Goal: Task Accomplishment & Management: Manage account settings

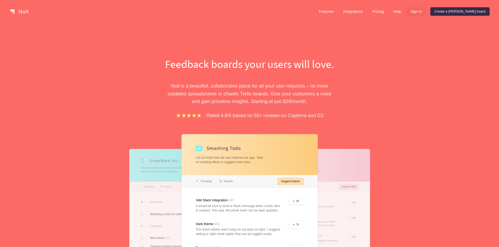
click at [426, 11] on link "Sign in" at bounding box center [416, 11] width 20 height 8
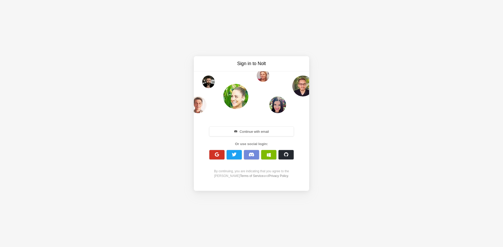
click at [219, 153] on button "button" at bounding box center [216, 154] width 15 height 9
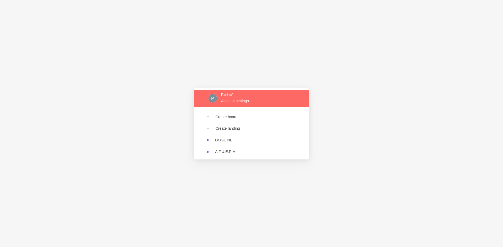
click at [237, 102] on link at bounding box center [251, 98] width 115 height 17
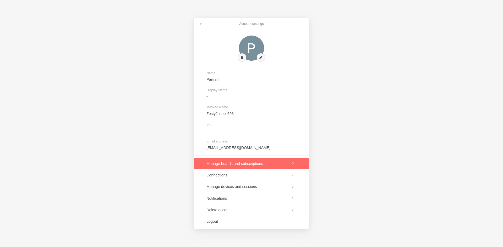
click at [253, 164] on link at bounding box center [251, 164] width 115 height 12
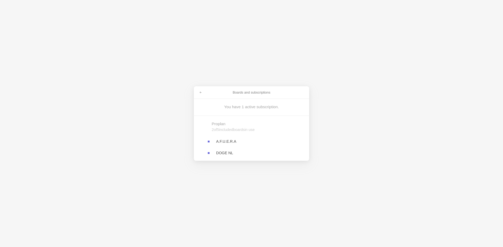
click at [231, 144] on link at bounding box center [251, 142] width 115 height 12
